Goal: Navigation & Orientation: Find specific page/section

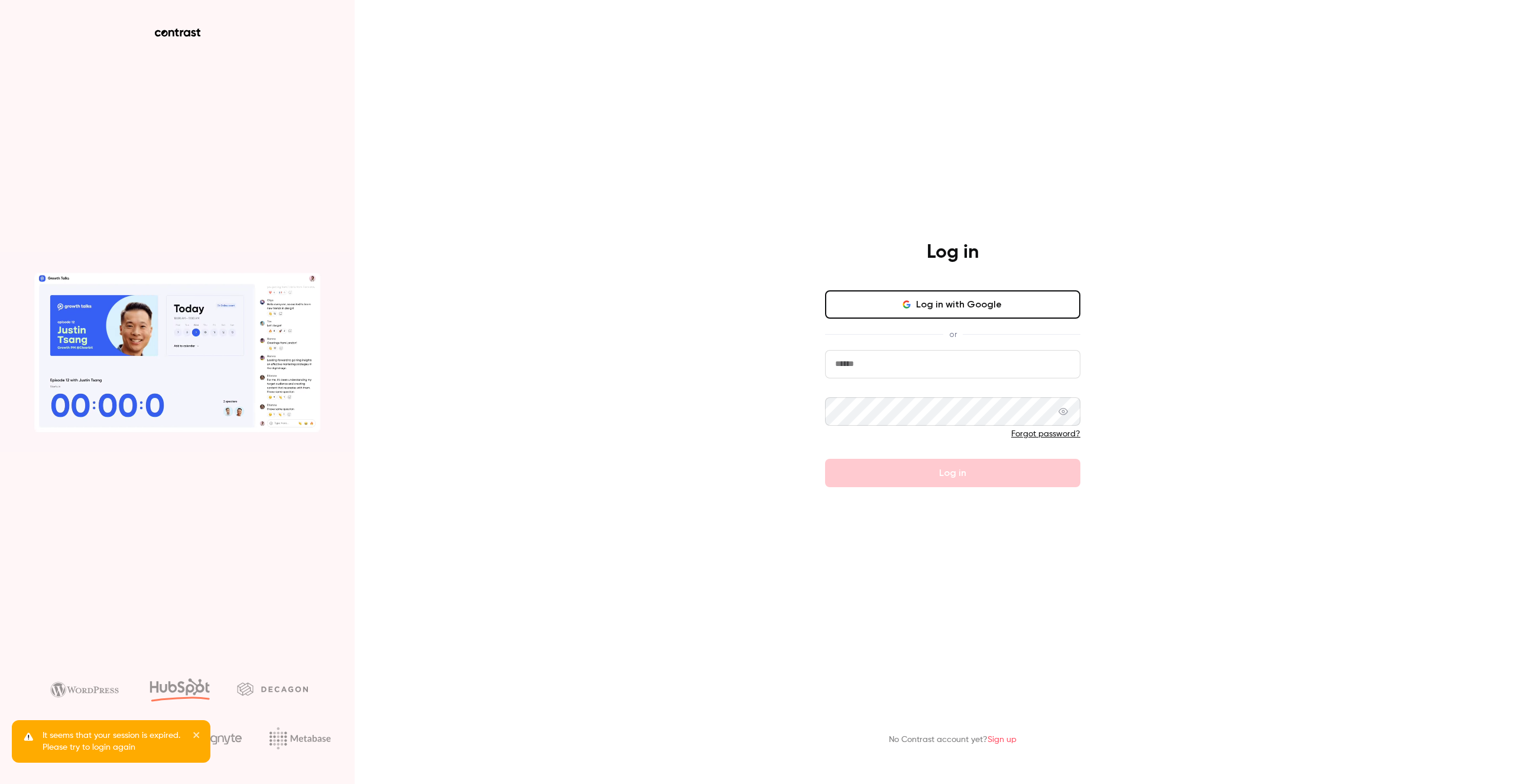
click at [1067, 197] on main "Log in Log in with Google or Forgot password? Log in No Contrast account yet? S…" at bounding box center [952, 392] width 307 height 784
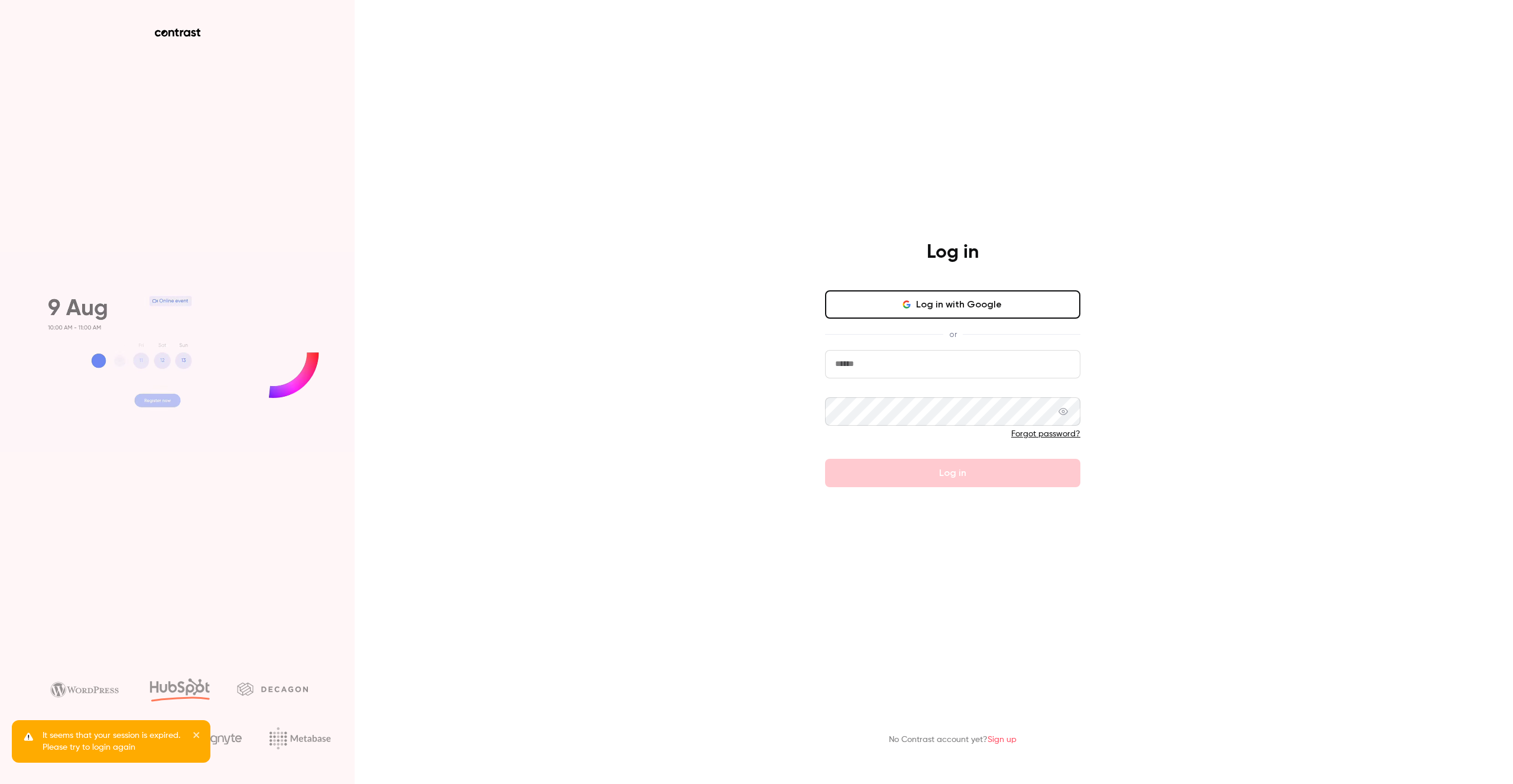
click at [960, 297] on button "Log in with Google" at bounding box center [952, 304] width 255 height 28
